Goal: Task Accomplishment & Management: Manage account settings

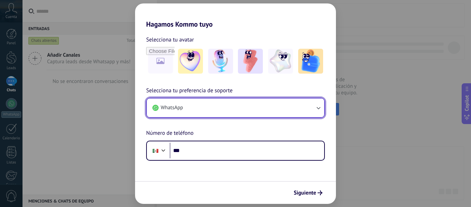
click at [234, 104] on button "WhatsApp" at bounding box center [235, 108] width 177 height 19
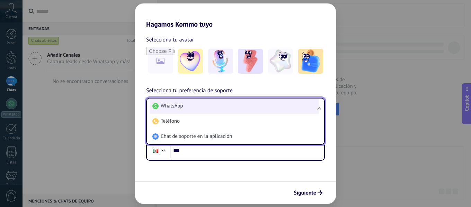
click at [234, 104] on li "WhatsApp" at bounding box center [234, 106] width 169 height 15
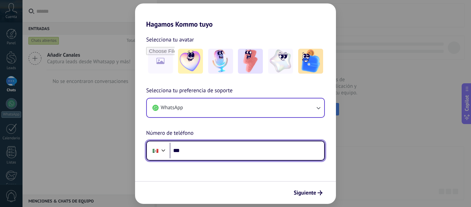
click at [210, 145] on input "***" at bounding box center [247, 151] width 154 height 16
type input "**********"
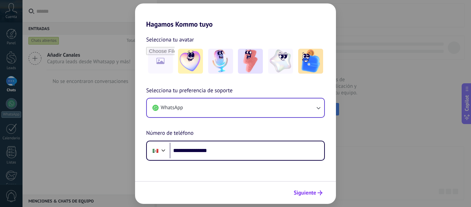
click at [294, 192] on span "Siguiente" at bounding box center [305, 193] width 23 height 5
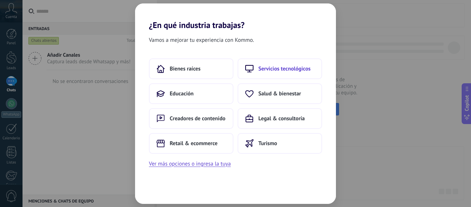
click at [276, 70] on span "Servicios tecnológicos" at bounding box center [284, 68] width 52 height 7
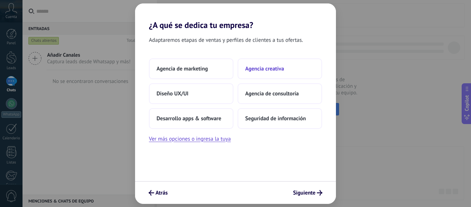
click at [297, 75] on button "Agencia creativa" at bounding box center [280, 69] width 84 height 21
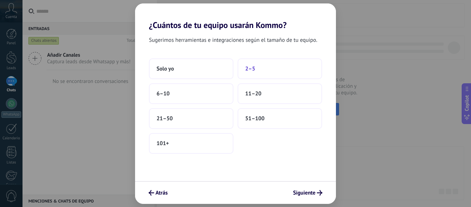
click at [263, 73] on button "2–5" at bounding box center [280, 69] width 84 height 21
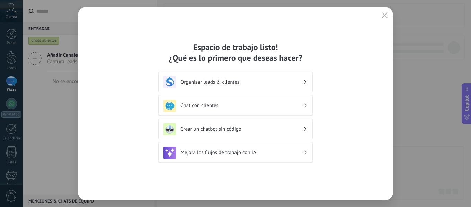
click at [258, 106] on h3 "Chat con clientes" at bounding box center [241, 105] width 123 height 7
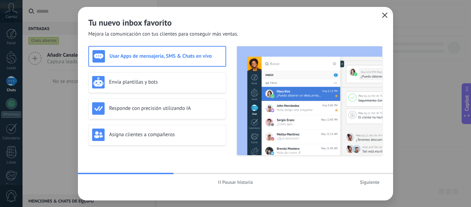
click at [382, 18] on div "Tu nuevo inbox favorito Mejora la comunicación con tus clientes para conseguir …" at bounding box center [235, 104] width 315 height 194
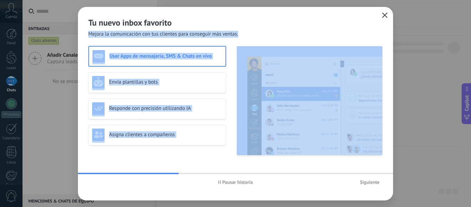
click at [382, 17] on button "button" at bounding box center [384, 16] width 9 height 10
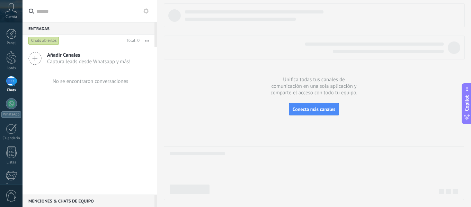
scroll to position [81, 0]
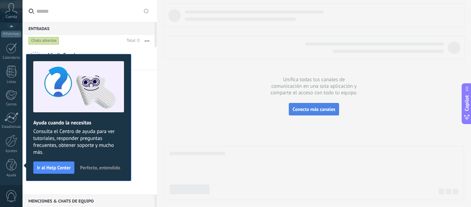
click at [311, 109] on span "Conecta más canales" at bounding box center [314, 109] width 43 height 6
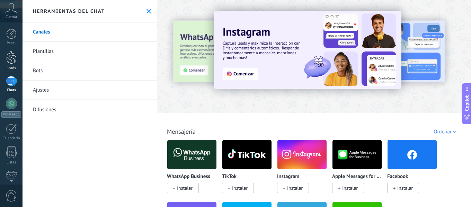
click at [6, 58] on link "Leads" at bounding box center [11, 60] width 23 height 19
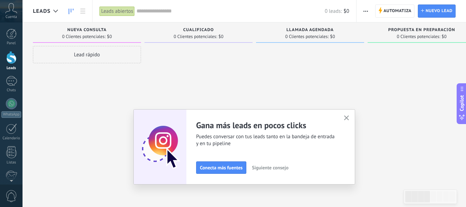
click at [349, 119] on icon "button" at bounding box center [346, 118] width 5 height 5
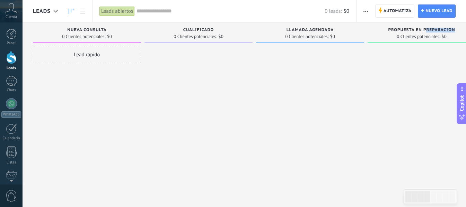
drag, startPoint x: 427, startPoint y: 29, endPoint x: 372, endPoint y: 34, distance: 55.6
click at [372, 34] on div "Propuesta en preparación 0 Clientes potenciales: $0" at bounding box center [421, 33] width 108 height 20
click at [393, 58] on div at bounding box center [421, 104] width 108 height 117
drag, startPoint x: 341, startPoint y: 9, endPoint x: 355, endPoint y: 9, distance: 13.9
click at [342, 9] on div "0 leads: $0" at bounding box center [336, 11] width 25 height 5
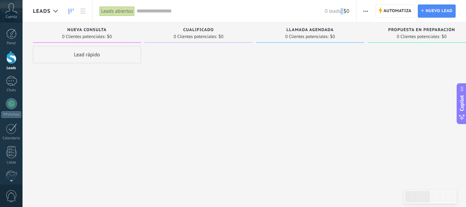
click at [363, 9] on button "button" at bounding box center [365, 11] width 10 height 13
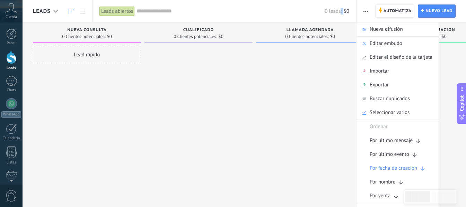
click at [363, 9] on button "button" at bounding box center [365, 11] width 10 height 13
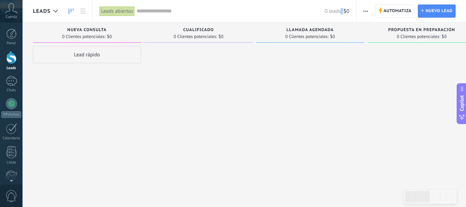
click at [16, 10] on icon at bounding box center [11, 8] width 12 height 10
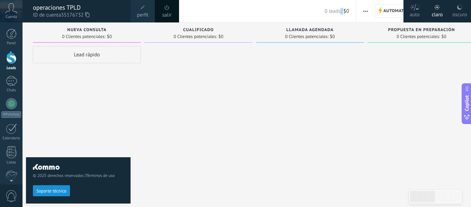
click at [11, 64] on div at bounding box center [11, 57] width 10 height 13
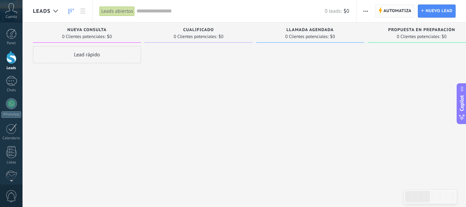
click at [391, 10] on span "Automatiza" at bounding box center [397, 11] width 28 height 12
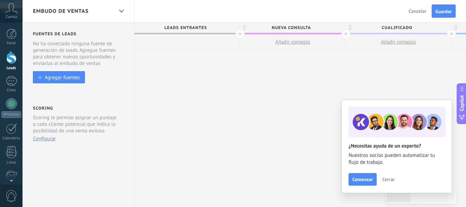
click at [238, 34] on div at bounding box center [239, 33] width 9 height 9
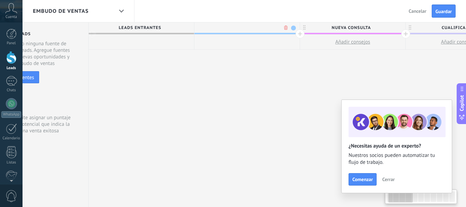
scroll to position [0, 51]
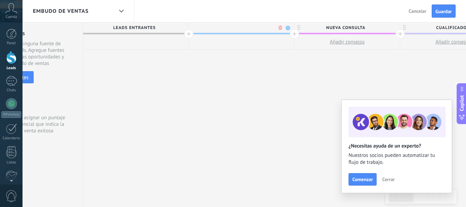
click at [389, 181] on span "Cerrar" at bounding box center [388, 179] width 12 height 5
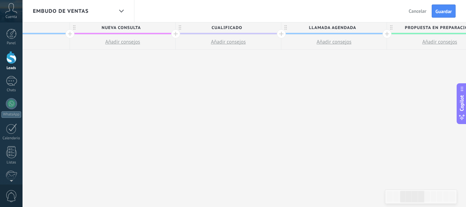
scroll to position [0, 0]
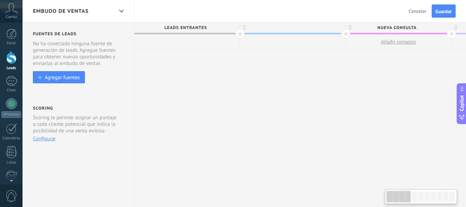
drag, startPoint x: 246, startPoint y: 132, endPoint x: 386, endPoint y: 124, distance: 140.1
click at [287, 28] on div at bounding box center [292, 28] width 105 height 10
click at [287, 28] on input "text" at bounding box center [291, 28] width 92 height 10
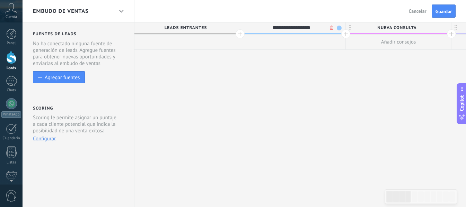
type input "**********"
click at [338, 27] on span at bounding box center [339, 28] width 5 height 5
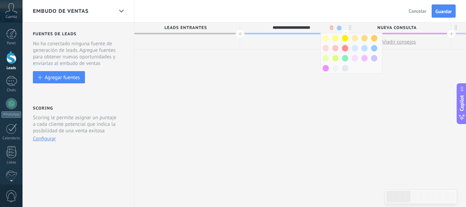
click at [347, 46] on span at bounding box center [345, 48] width 6 height 7
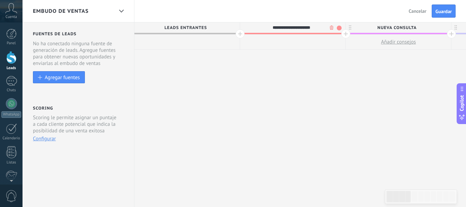
drag, startPoint x: 323, startPoint y: 70, endPoint x: 319, endPoint y: 67, distance: 4.7
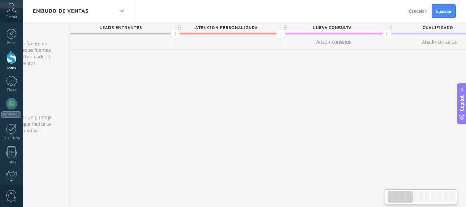
scroll to position [0, 65]
drag, startPoint x: 277, startPoint y: 42, endPoint x: 239, endPoint y: 43, distance: 37.7
click at [239, 43] on div at bounding box center [227, 42] width 105 height 15
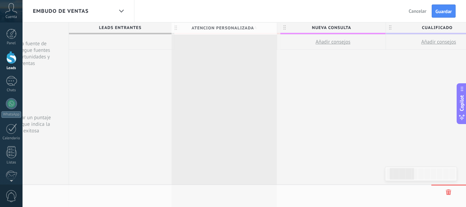
scroll to position [0, 66]
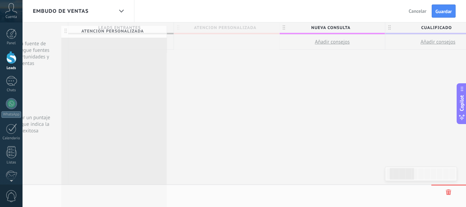
drag, startPoint x: 180, startPoint y: 27, endPoint x: 65, endPoint y: 29, distance: 114.6
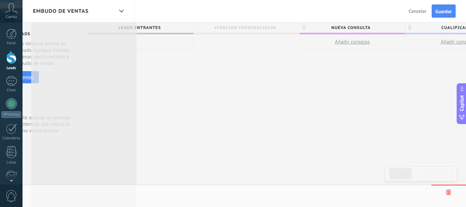
scroll to position [0, 27]
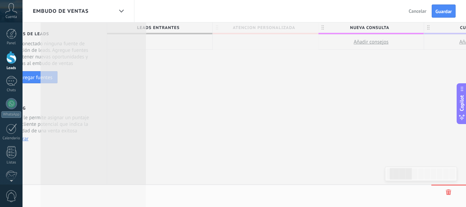
drag, startPoint x: 177, startPoint y: 25, endPoint x: 19, endPoint y: 11, distance: 158.2
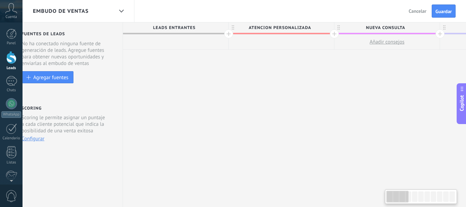
scroll to position [0, 0]
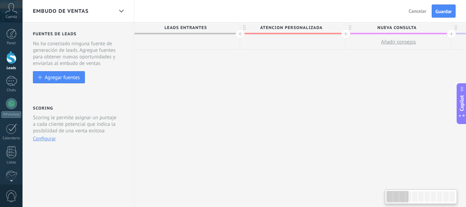
drag, startPoint x: 170, startPoint y: 24, endPoint x: 226, endPoint y: 30, distance: 56.4
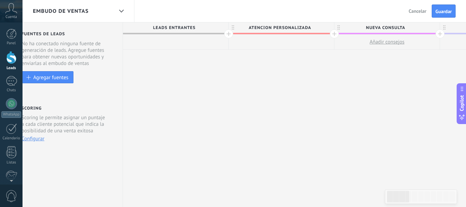
drag, startPoint x: 121, startPoint y: 49, endPoint x: 170, endPoint y: 58, distance: 49.6
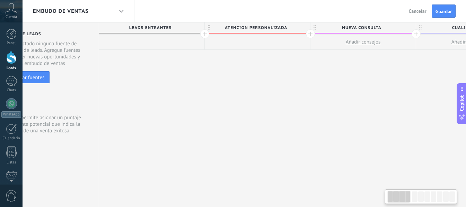
scroll to position [0, 0]
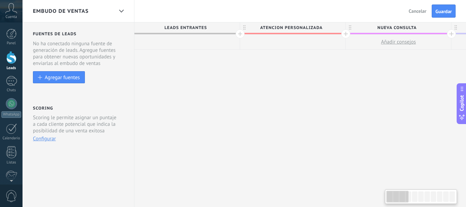
drag, startPoint x: 239, startPoint y: 43, endPoint x: 381, endPoint y: 55, distance: 142.8
click at [11, 58] on div at bounding box center [11, 57] width 10 height 13
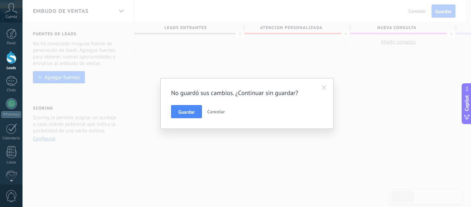
click at [194, 109] on button "Guardar" at bounding box center [186, 111] width 31 height 13
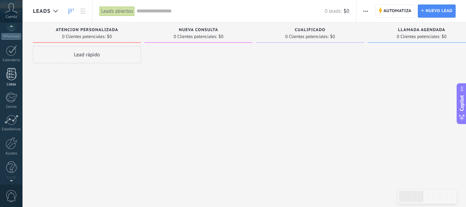
scroll to position [81, 0]
click at [12, 147] on div at bounding box center [12, 141] width 12 height 12
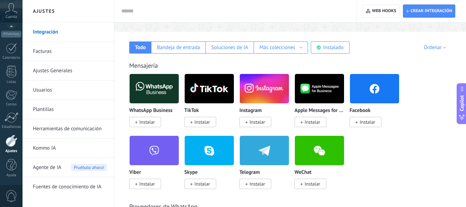
scroll to position [104, 0]
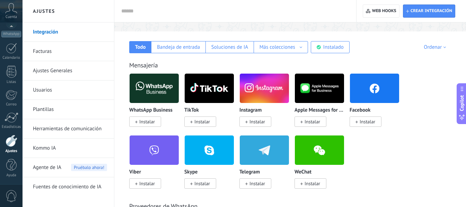
click at [256, 186] on span "Instalar" at bounding box center [257, 184] width 16 height 6
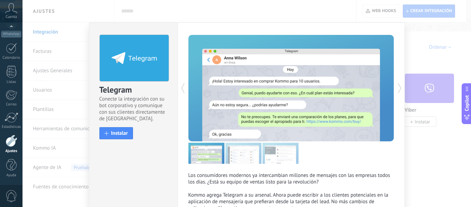
click at [419, 77] on div "Telegram Conecte la integración con su bot corporativo y comunique con sus clie…" at bounding box center [247, 103] width 448 height 207
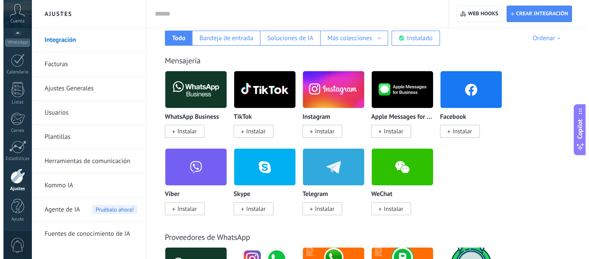
scroll to position [139, 0]
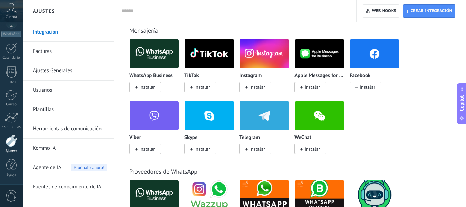
click at [253, 150] on span "Instalar" at bounding box center [257, 149] width 16 height 6
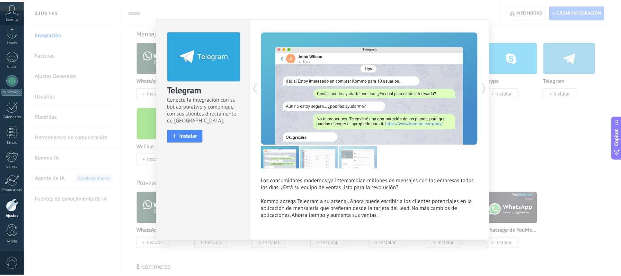
scroll to position [12, 0]
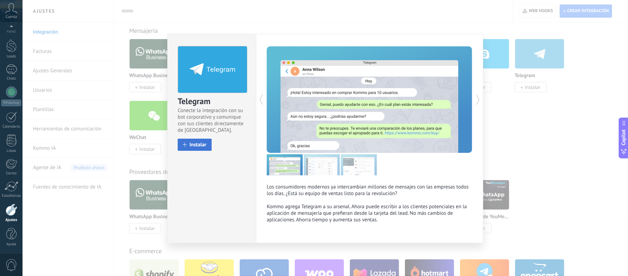
click at [203, 143] on span "Instalar" at bounding box center [197, 144] width 17 height 5
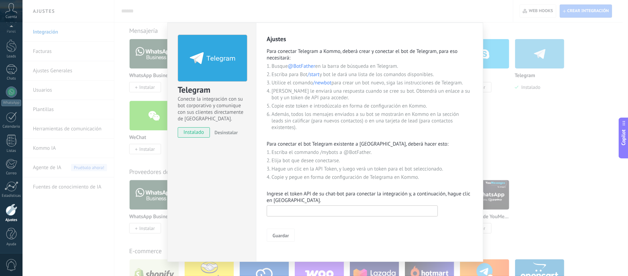
click at [370, 207] on input "text" at bounding box center [352, 211] width 171 height 11
paste input "**********"
type input "**********"
click at [291, 207] on button "Guardar" at bounding box center [281, 235] width 28 height 13
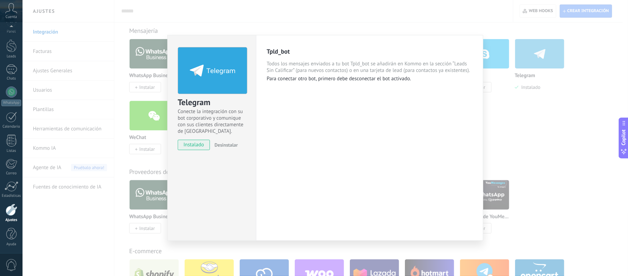
drag, startPoint x: 224, startPoint y: 26, endPoint x: 232, endPoint y: 23, distance: 7.9
click at [224, 26] on div "Telegram Conecte la integración con su bot corporativo y comunique con sus clie…" at bounding box center [325, 138] width 605 height 276
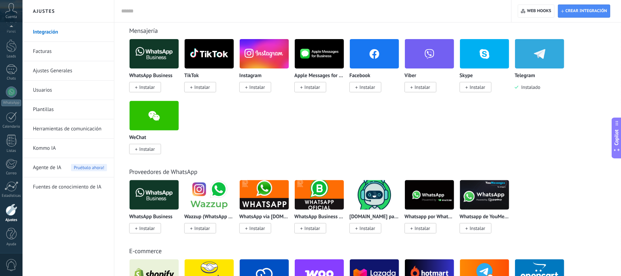
click at [377, 147] on div "WhatsApp Business Instalar TikTok Instalar Instagram Instalar Apple Messages fo…" at bounding box center [371, 101] width 484 height 124
click at [12, 66] on div "1" at bounding box center [11, 70] width 11 height 10
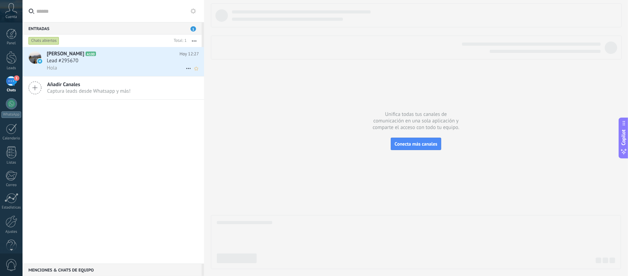
click at [146, 58] on div "Lead #295670" at bounding box center [123, 60] width 152 height 7
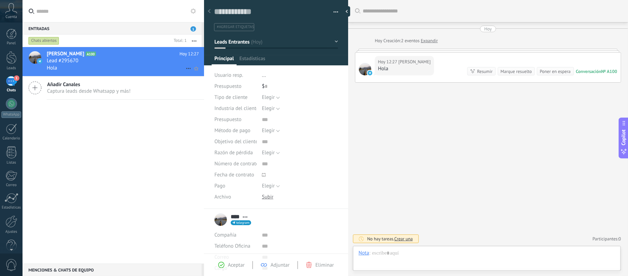
scroll to position [10, 0]
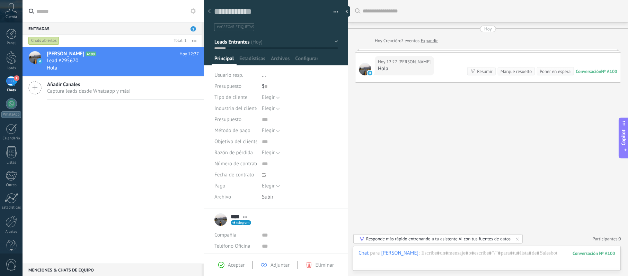
click at [395, 185] on div "Buscar Carga más [DATE] [DATE] Creación: 2 eventos Expandir [DATE] 12:27 [PERSO…" at bounding box center [488, 138] width 280 height 276
click at [55, 61] on span "Lead #295670" at bounding box center [63, 60] width 32 height 7
click at [346, 15] on div at bounding box center [346, 11] width 7 height 10
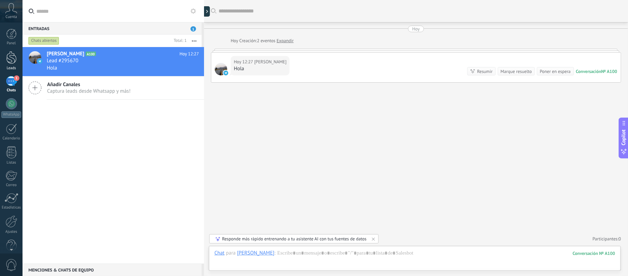
click at [2, 57] on link "Leads" at bounding box center [11, 60] width 23 height 19
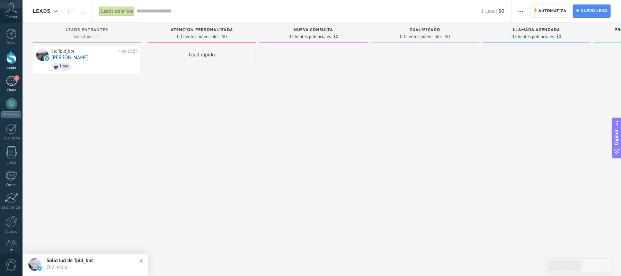
click at [9, 81] on div "2" at bounding box center [11, 81] width 11 height 10
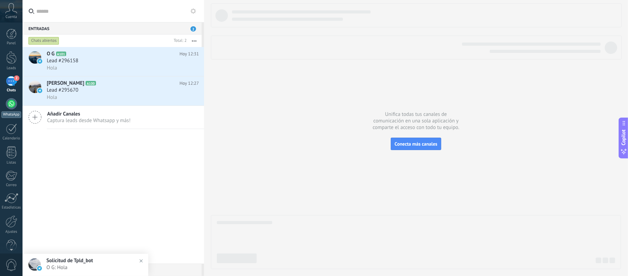
click at [12, 112] on div "WhatsApp" at bounding box center [11, 114] width 20 height 7
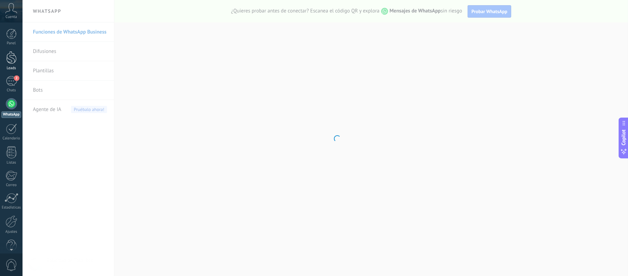
drag, startPoint x: 9, startPoint y: 61, endPoint x: 5, endPoint y: 60, distance: 4.1
click at [8, 61] on div at bounding box center [11, 57] width 10 height 13
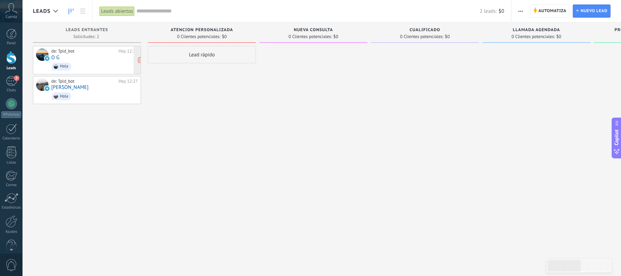
click at [100, 63] on span "Hola" at bounding box center [94, 66] width 87 height 11
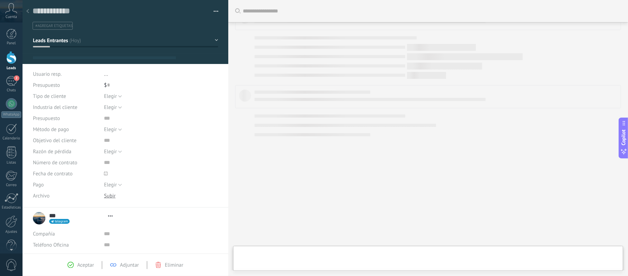
type textarea "**********"
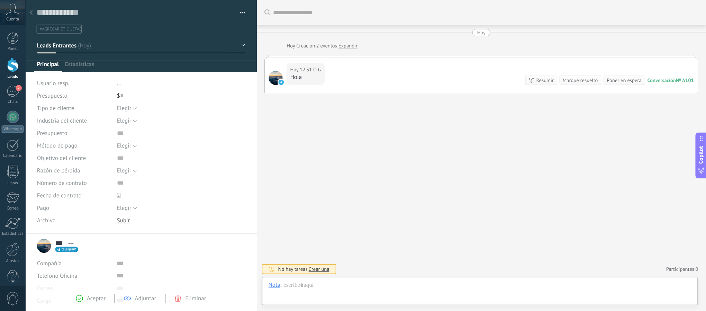
scroll to position [10, 0]
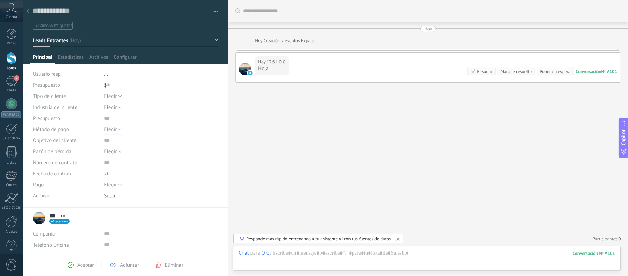
click at [119, 131] on button "Elegir" at bounding box center [113, 129] width 18 height 11
click at [119, 131] on span "Elegir" at bounding box center [154, 129] width 116 height 7
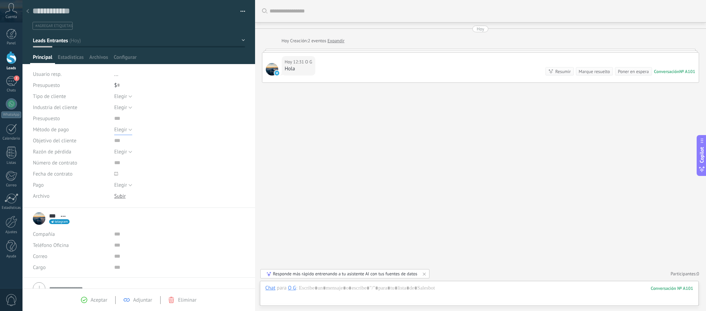
scroll to position [10, 0]
click at [10, 81] on div "2" at bounding box center [11, 81] width 11 height 10
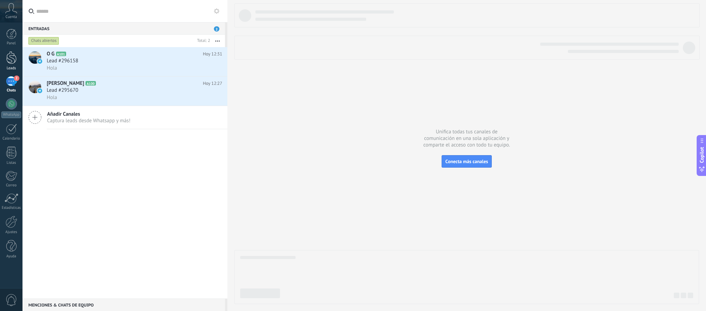
click at [10, 55] on div at bounding box center [11, 57] width 10 height 13
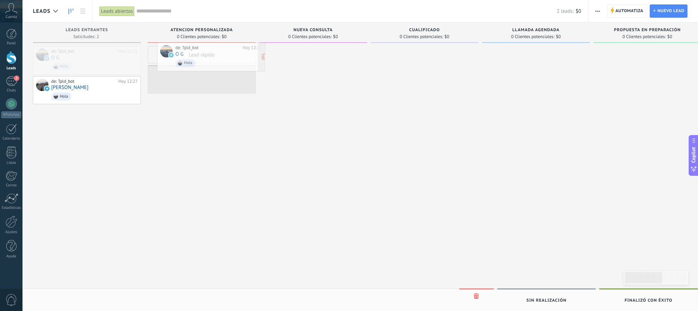
drag, startPoint x: 105, startPoint y: 67, endPoint x: 230, endPoint y: 63, distance: 124.4
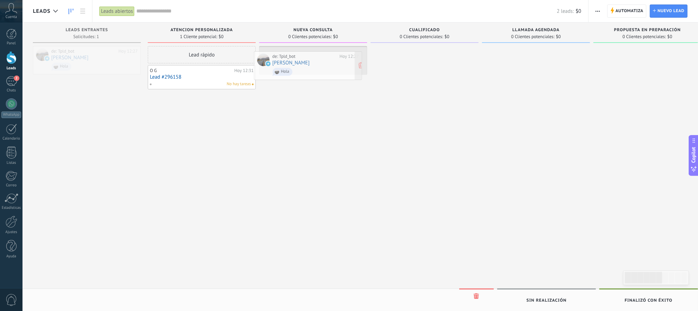
drag, startPoint x: 109, startPoint y: 56, endPoint x: 331, endPoint y: 62, distance: 221.3
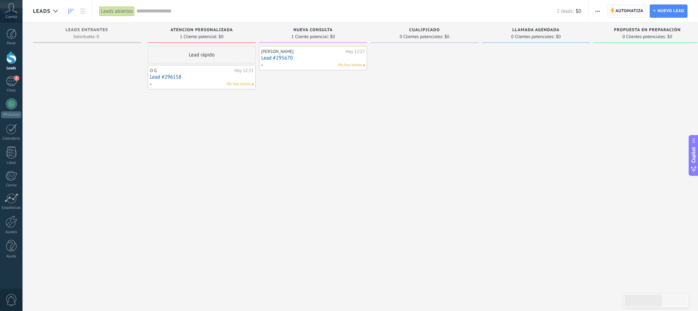
click at [471, 9] on span "Automatiza" at bounding box center [630, 11] width 28 height 12
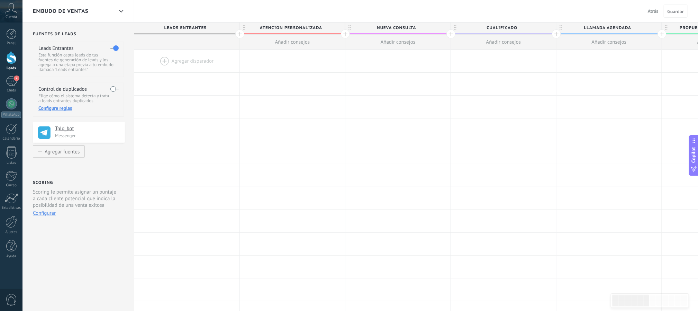
click at [288, 32] on span "atencion personalizada" at bounding box center [291, 28] width 102 height 11
click at [317, 28] on input "**********" at bounding box center [291, 28] width 92 height 10
click at [330, 48] on button "Añadir consejos" at bounding box center [292, 42] width 105 height 15
type textarea "**********"
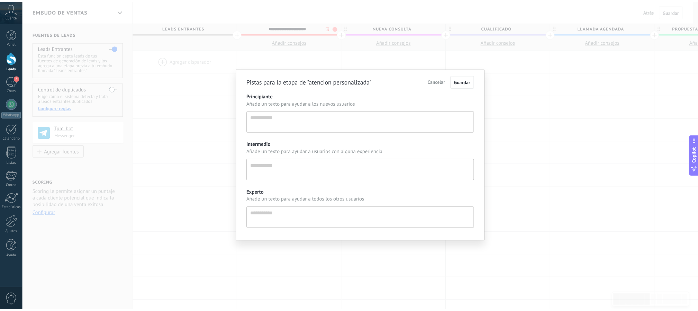
scroll to position [7, 0]
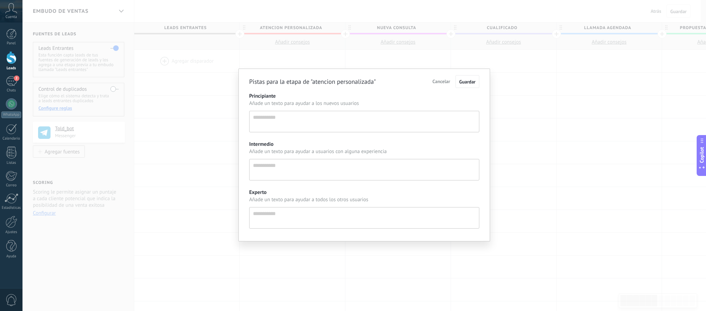
click at [358, 44] on div "Pistas para la etapa de "atencion personalizada" Cancelar Guardar Principiante …" at bounding box center [365, 155] width 684 height 311
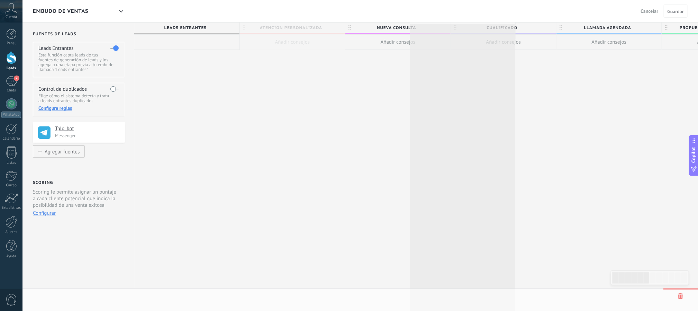
drag, startPoint x: 245, startPoint y: 27, endPoint x: 416, endPoint y: 17, distance: 170.7
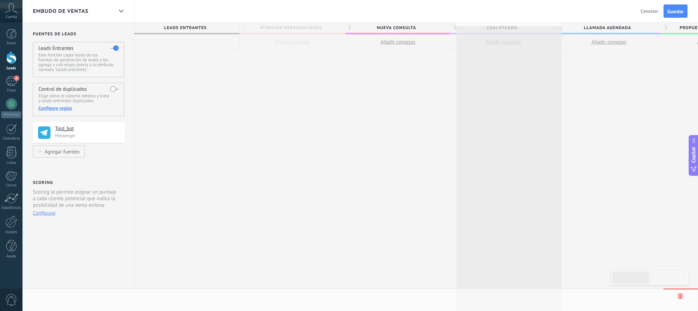
drag, startPoint x: 241, startPoint y: 26, endPoint x: 458, endPoint y: 18, distance: 216.9
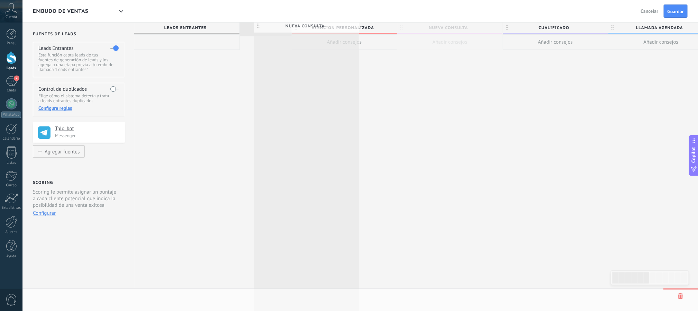
drag, startPoint x: 352, startPoint y: 26, endPoint x: 203, endPoint y: 16, distance: 150.3
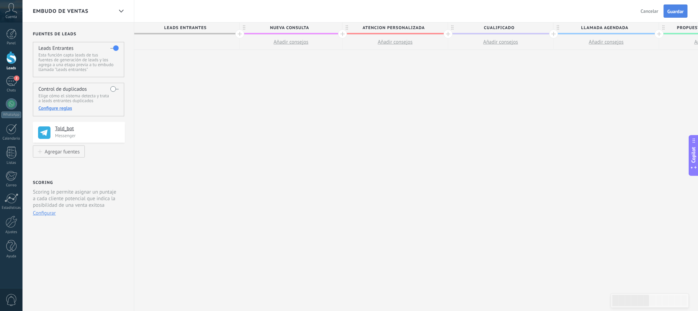
click at [471, 16] on button "Guardar" at bounding box center [676, 11] width 24 height 13
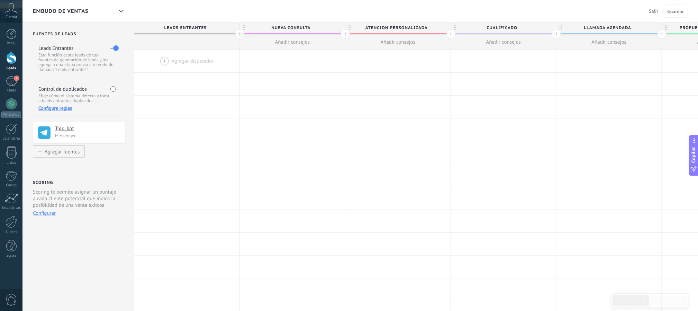
click at [10, 64] on div at bounding box center [11, 57] width 10 height 13
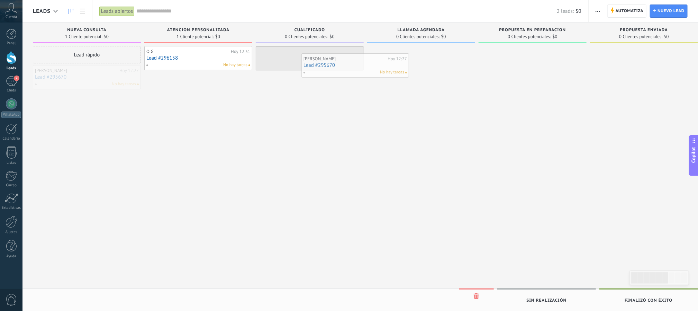
drag, startPoint x: 70, startPoint y: 86, endPoint x: 339, endPoint y: 74, distance: 269.0
